Goal: Information Seeking & Learning: Learn about a topic

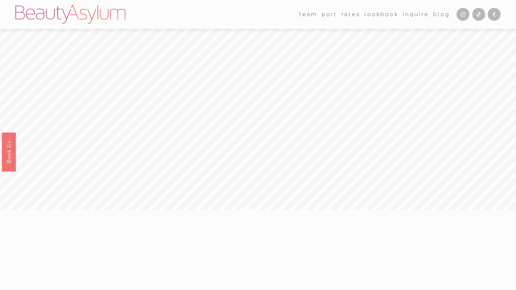
click at [356, 14] on link "Rates" at bounding box center [351, 14] width 19 height 11
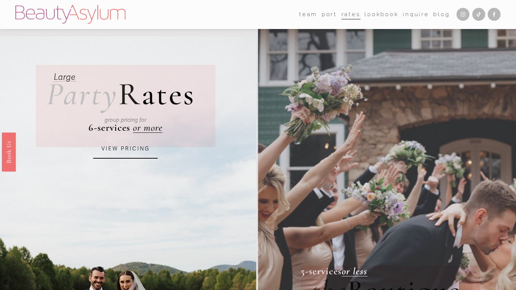
scroll to position [15, 0]
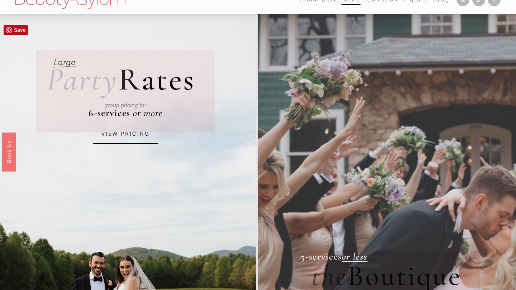
click at [140, 136] on link "VIEW PRICING" at bounding box center [125, 134] width 65 height 19
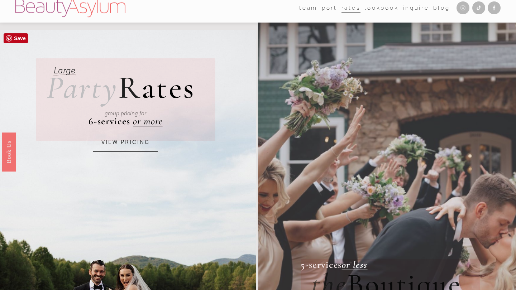
scroll to position [0, 0]
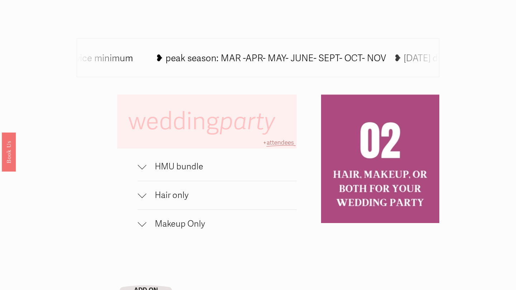
scroll to position [387, 0]
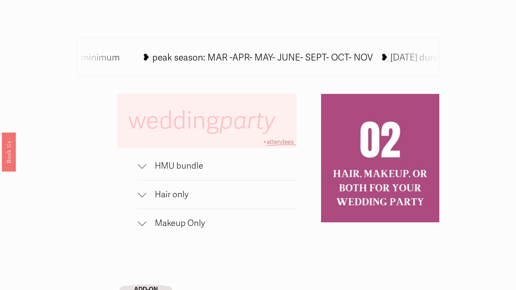
click at [170, 168] on span "HMU bundle" at bounding box center [221, 166] width 151 height 10
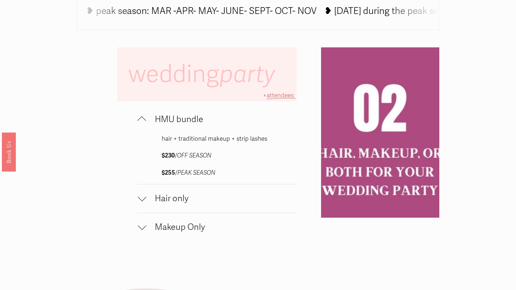
scroll to position [443, 0]
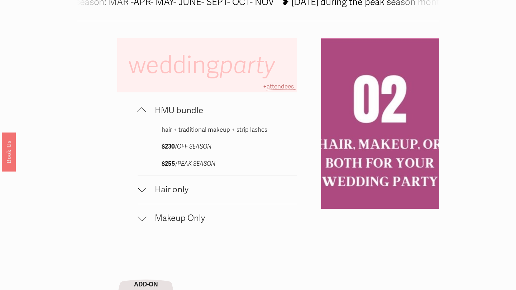
click at [142, 188] on div at bounding box center [142, 188] width 9 height 9
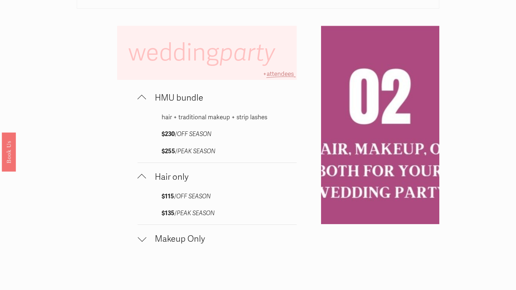
scroll to position [465, 0]
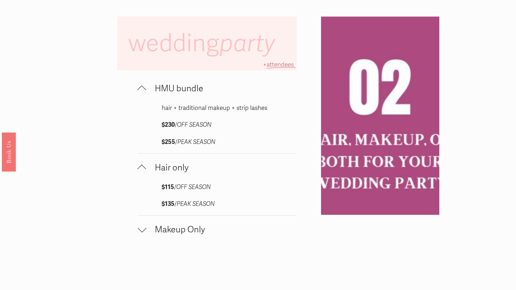
click at [144, 226] on div at bounding box center [142, 228] width 9 height 9
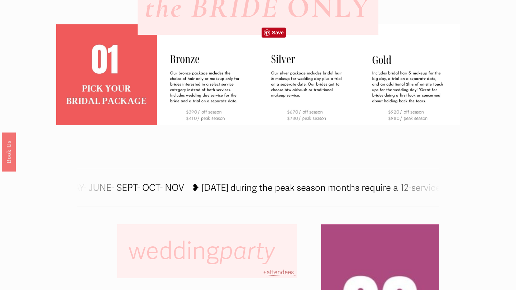
scroll to position [256, 0]
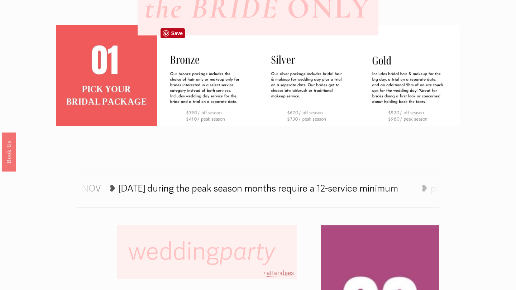
click at [170, 57] on img at bounding box center [207, 75] width 101 height 101
drag, startPoint x: 173, startPoint y: 61, endPoint x: 178, endPoint y: 61, distance: 5.4
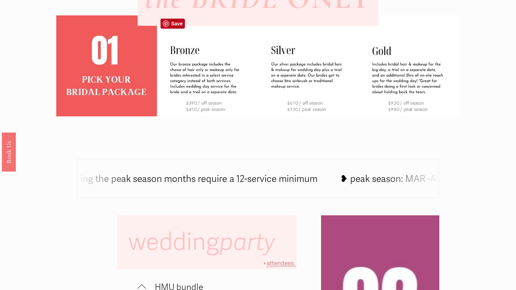
scroll to position [267, 0]
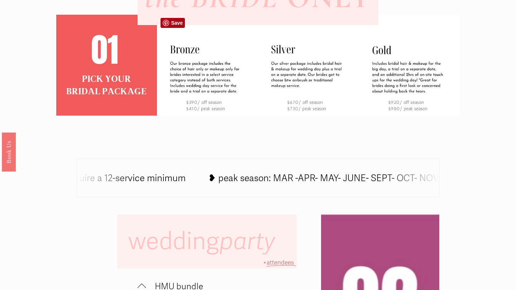
click at [177, 22] on link "Save" at bounding box center [173, 23] width 24 height 10
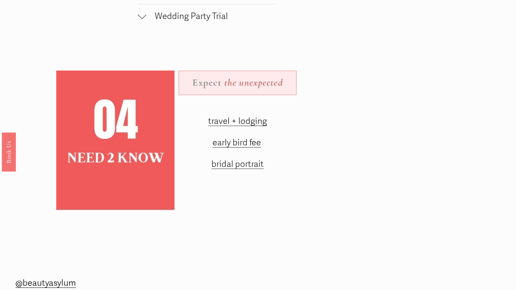
scroll to position [972, 0]
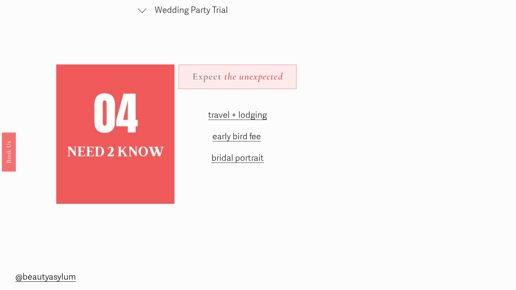
click at [247, 113] on span "travel + lodging" at bounding box center [237, 115] width 59 height 10
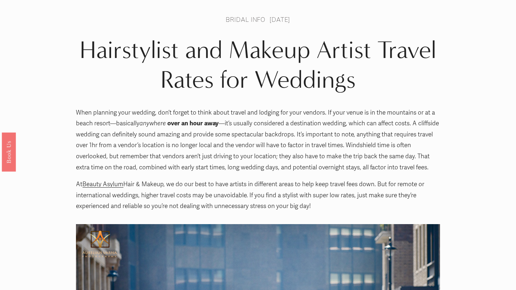
scroll to position [36, 0]
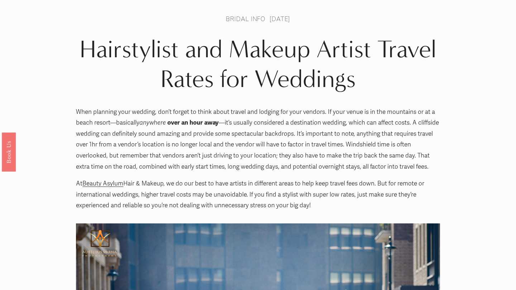
click at [226, 22] on link "Bridal Info" at bounding box center [246, 19] width 40 height 8
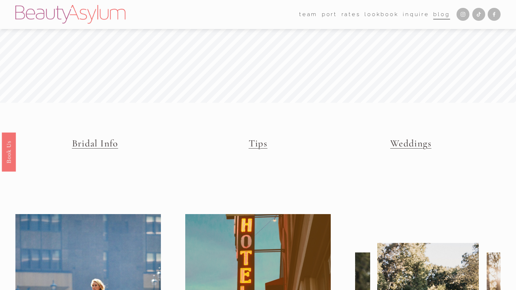
click at [347, 16] on link "Rates" at bounding box center [351, 14] width 19 height 11
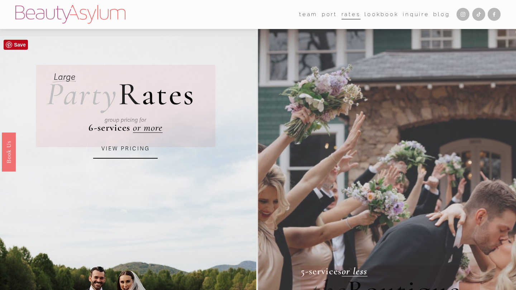
click at [128, 153] on link "VIEW PRICING" at bounding box center [125, 148] width 65 height 19
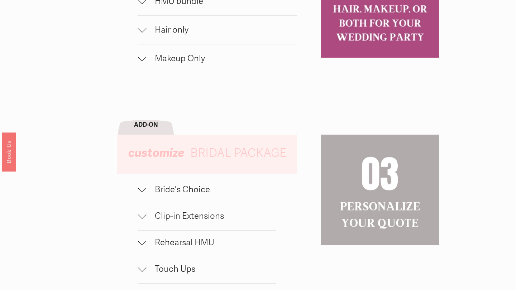
scroll to position [560, 0]
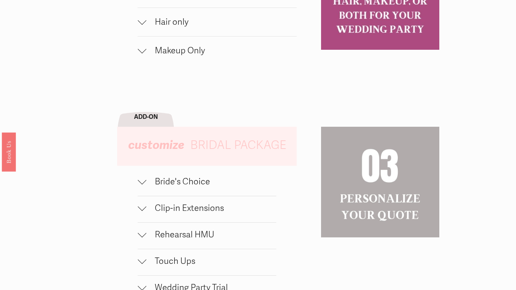
click at [199, 175] on button "Bride's Choice" at bounding box center [207, 183] width 139 height 26
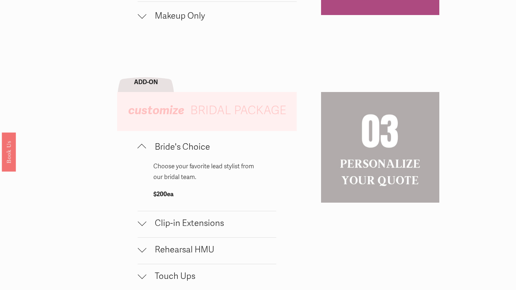
scroll to position [596, 0]
click at [192, 218] on span "Clip-in Extensions" at bounding box center [211, 223] width 130 height 10
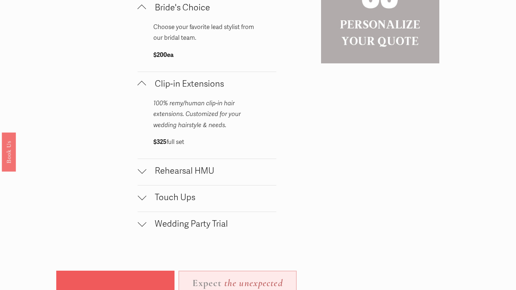
scroll to position [755, 0]
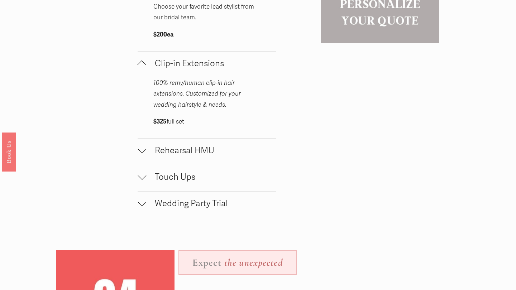
click at [213, 151] on span "Rehearsal HMU" at bounding box center [211, 150] width 130 height 10
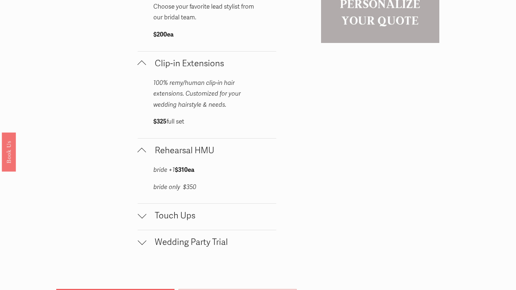
click at [196, 219] on button "Touch Ups" at bounding box center [207, 217] width 139 height 26
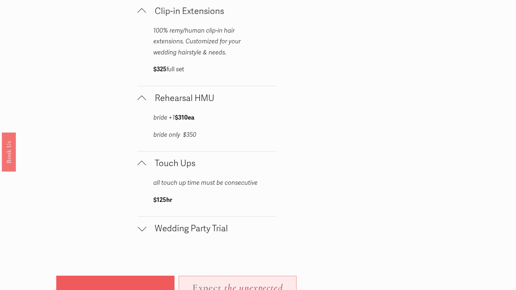
scroll to position [807, 0]
click at [199, 228] on span "Wedding Party Trial" at bounding box center [211, 228] width 130 height 10
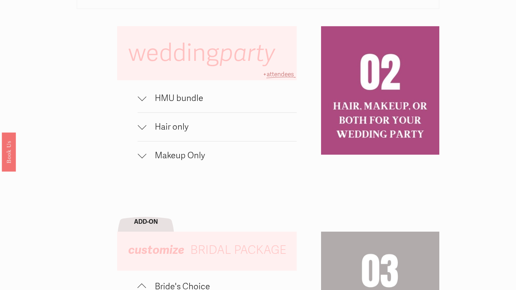
scroll to position [457, 0]
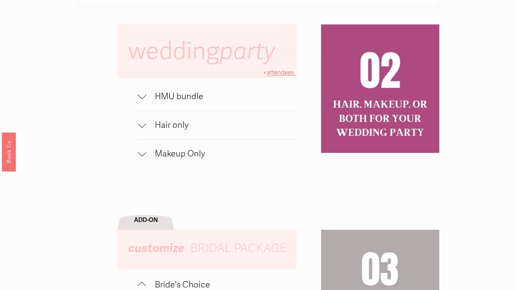
click at [184, 97] on span "HMU bundle" at bounding box center [221, 96] width 151 height 10
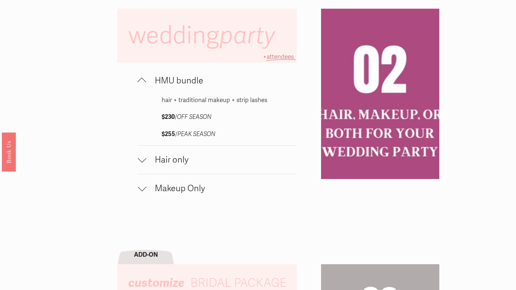
scroll to position [475, 0]
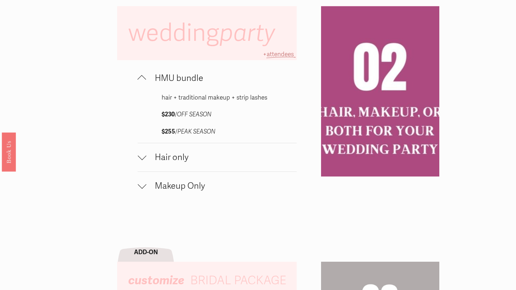
click at [159, 186] on span "Makeup Only" at bounding box center [221, 186] width 151 height 10
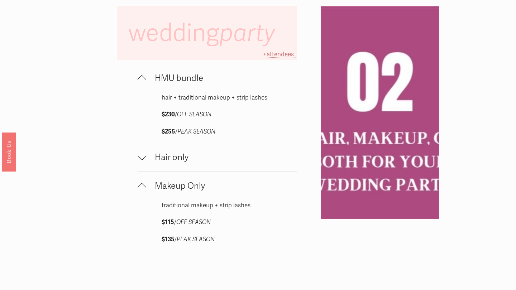
click at [176, 158] on span "Hair only" at bounding box center [221, 157] width 151 height 10
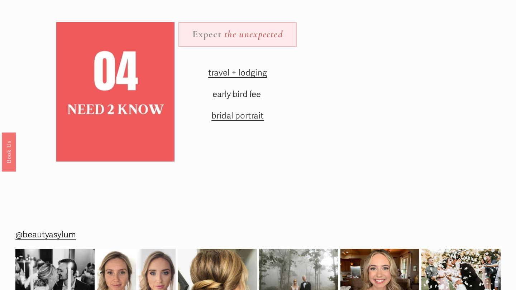
scroll to position [1256, 0]
click at [248, 67] on span "travel + lodging" at bounding box center [237, 72] width 59 height 10
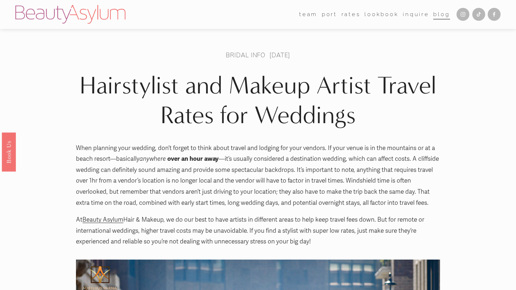
click at [350, 15] on link "Rates" at bounding box center [351, 14] width 19 height 11
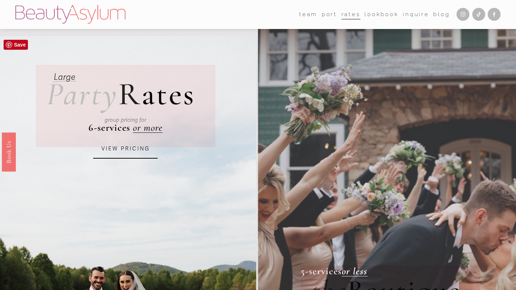
click at [125, 147] on link "VIEW PRICING" at bounding box center [125, 148] width 65 height 19
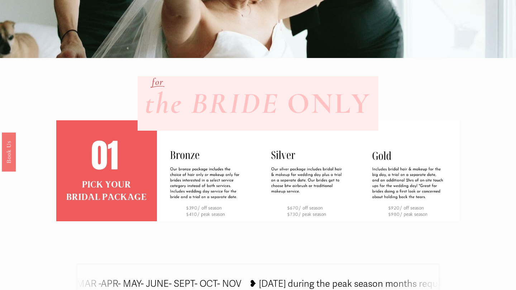
scroll to position [162, 0]
